Goal: Information Seeking & Learning: Learn about a topic

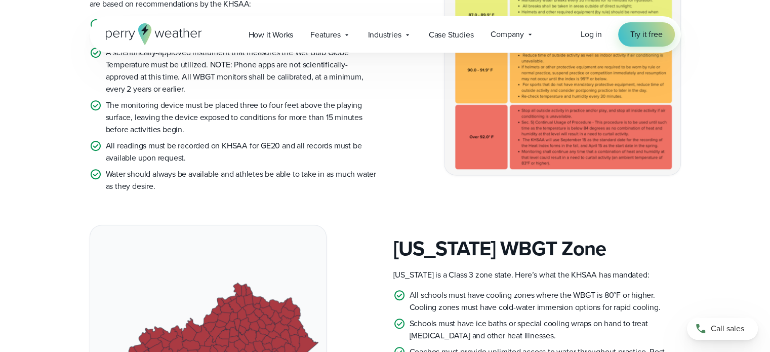
scroll to position [304, 0]
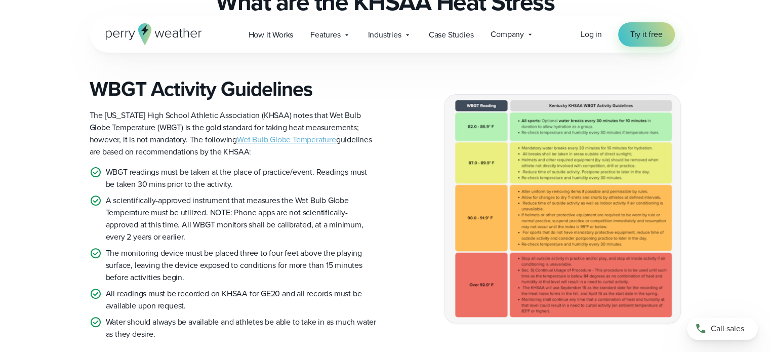
click at [727, 103] on div "WBGT Activity Guidelines The [US_STATE] High School Athletic Association (KHSAA…" at bounding box center [385, 208] width 729 height 263
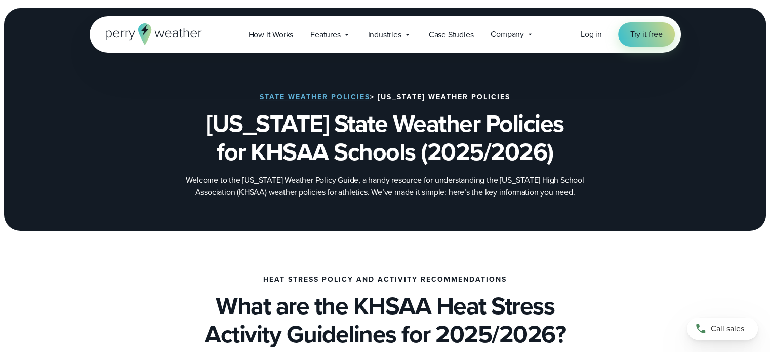
drag, startPoint x: 599, startPoint y: 266, endPoint x: 477, endPoint y: 327, distance: 136.1
